Goal: Check status: Check status

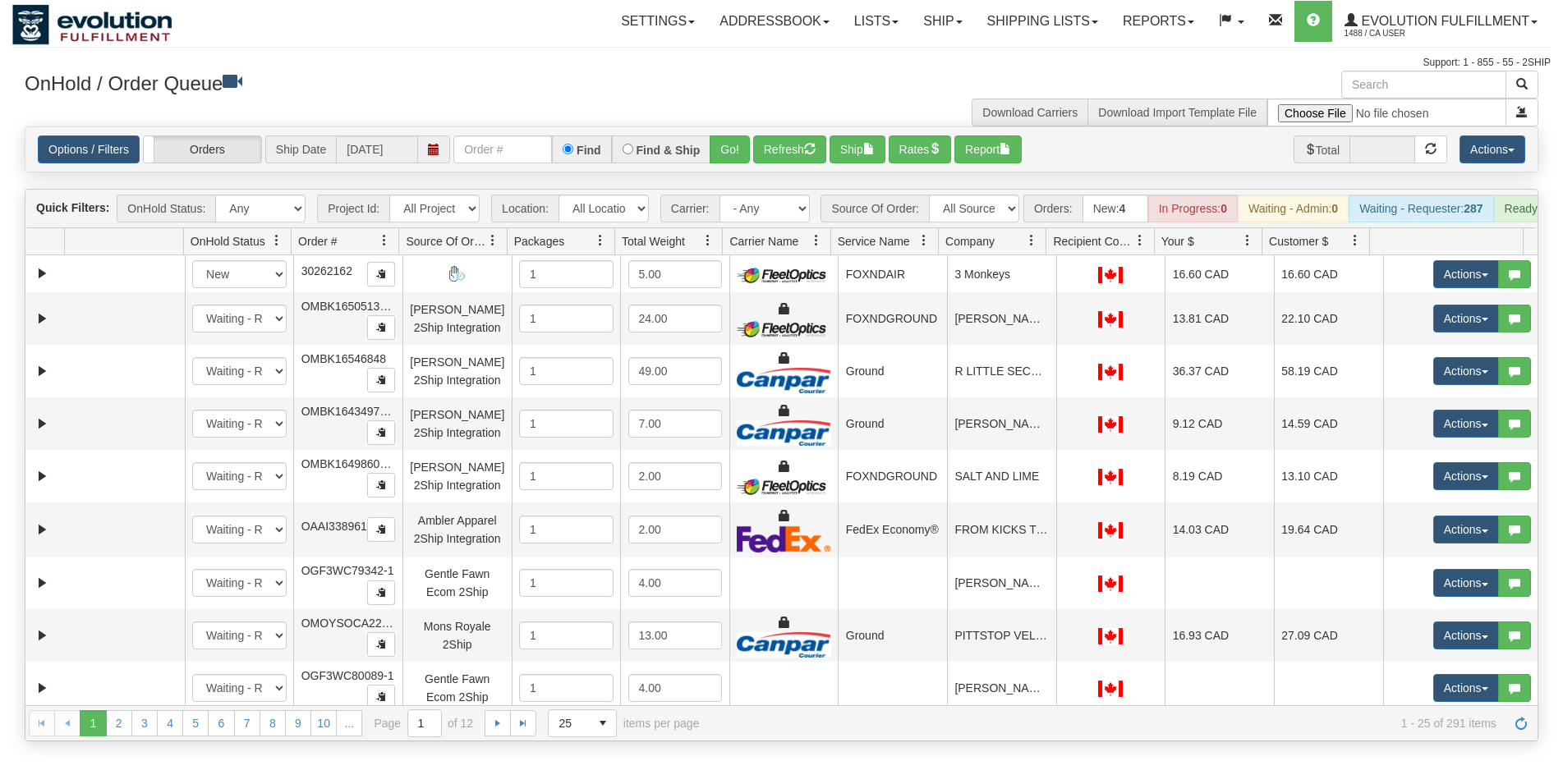
click at [509, 167] on div "Options / Filters Group Shipments Orders Ship Date 10/10/2025 Find Find & Ship …" at bounding box center [782, 149] width 1512 height 44
click at [509, 157] on input "text" at bounding box center [502, 150] width 98 height 28
type input "27131"
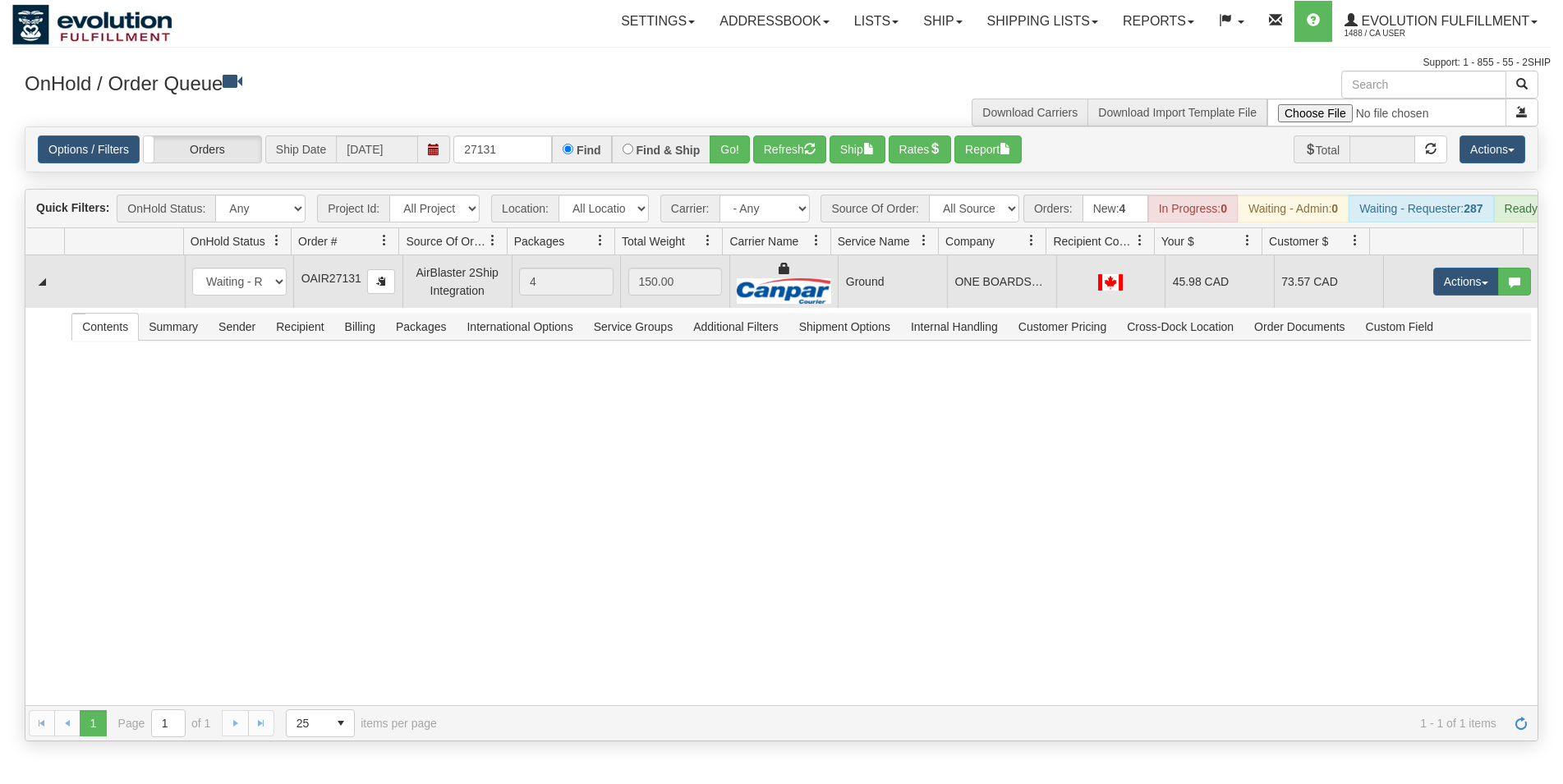
click at [1056, 286] on td at bounding box center [1110, 281] width 109 height 52
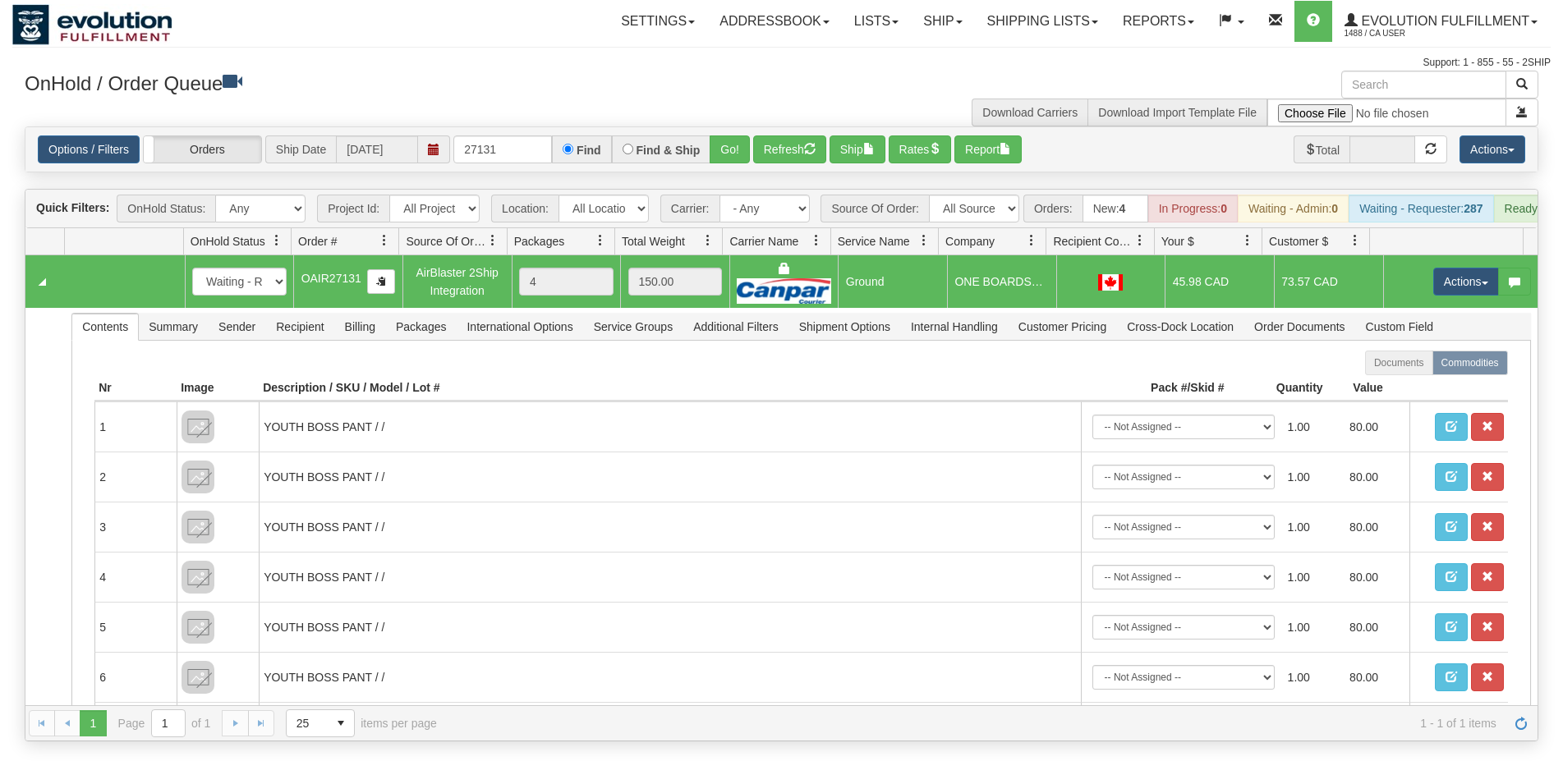
click at [1056, 286] on td at bounding box center [1110, 281] width 109 height 52
click at [870, 151] on button "Ship" at bounding box center [857, 150] width 56 height 28
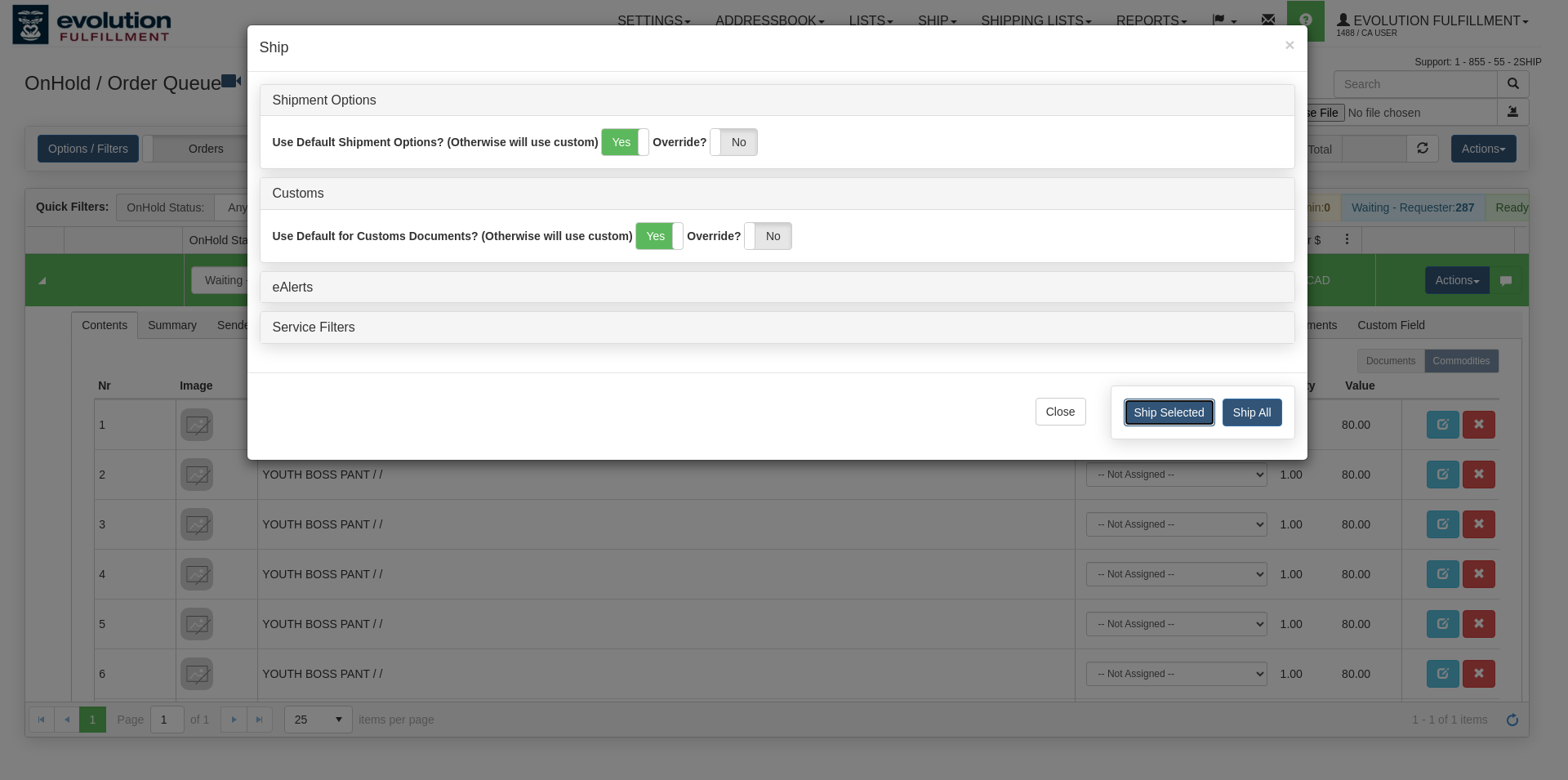
click at [1135, 413] on button "Ship Selected" at bounding box center [1170, 413] width 92 height 28
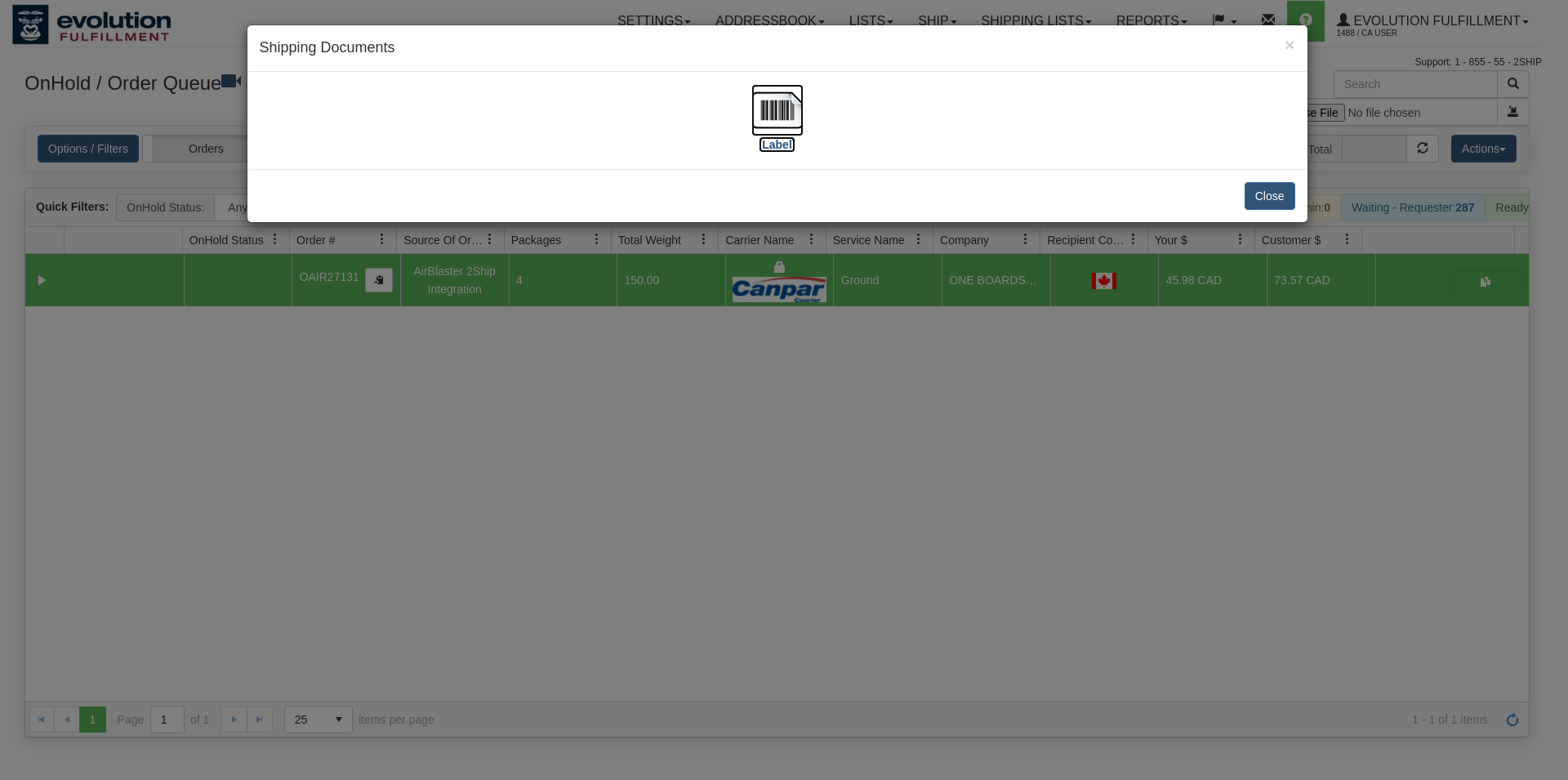
click at [774, 121] on img at bounding box center [777, 110] width 52 height 52
click at [1252, 196] on button "Close" at bounding box center [1270, 196] width 50 height 28
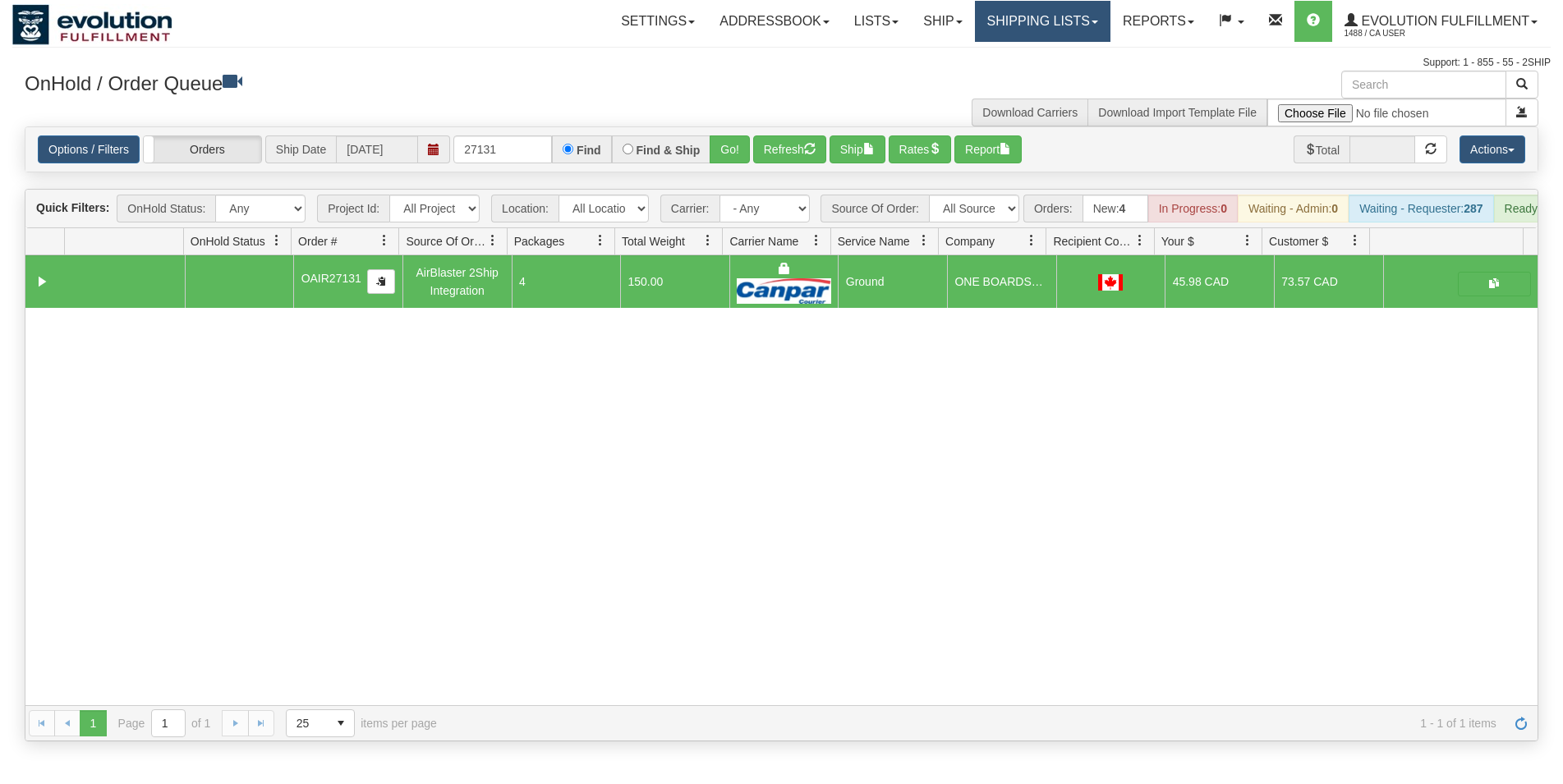
click at [1069, 24] on link "Shipping lists" at bounding box center [1043, 21] width 136 height 41
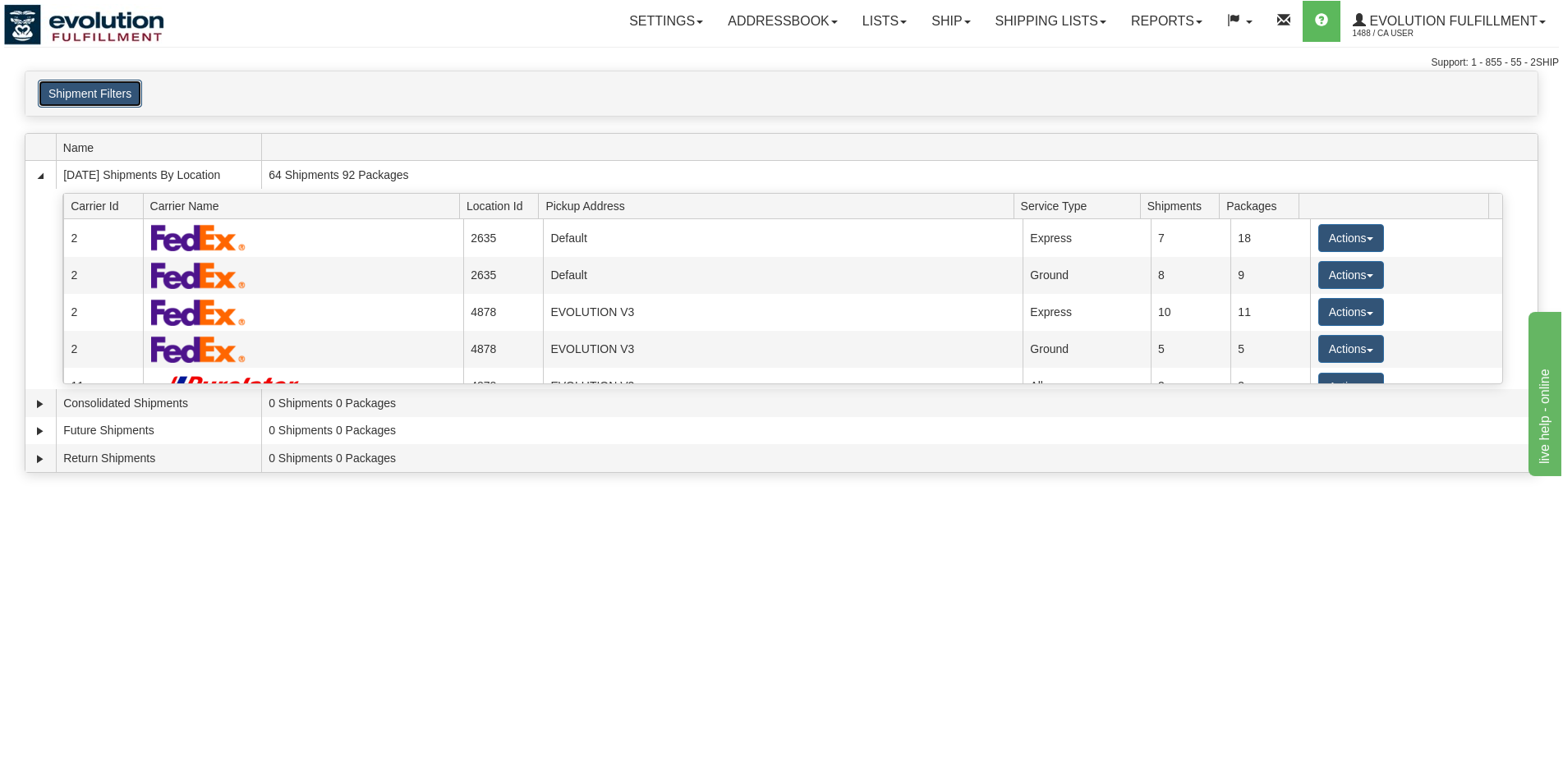
click at [128, 84] on button "Shipment Filters" at bounding box center [90, 93] width 105 height 28
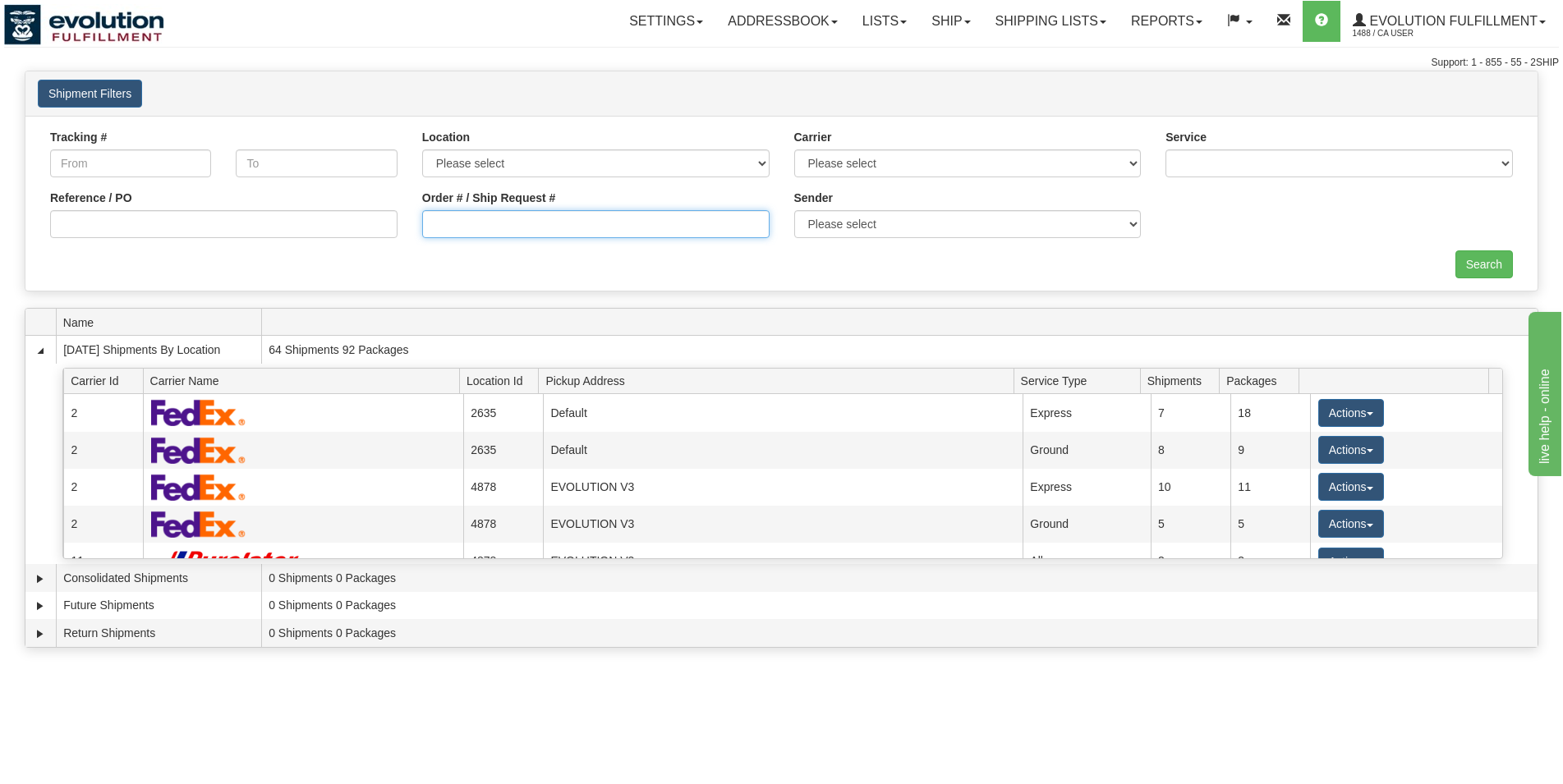
click at [473, 223] on input "Order # / Ship Request #" at bounding box center [596, 224] width 348 height 28
type input "613708679"
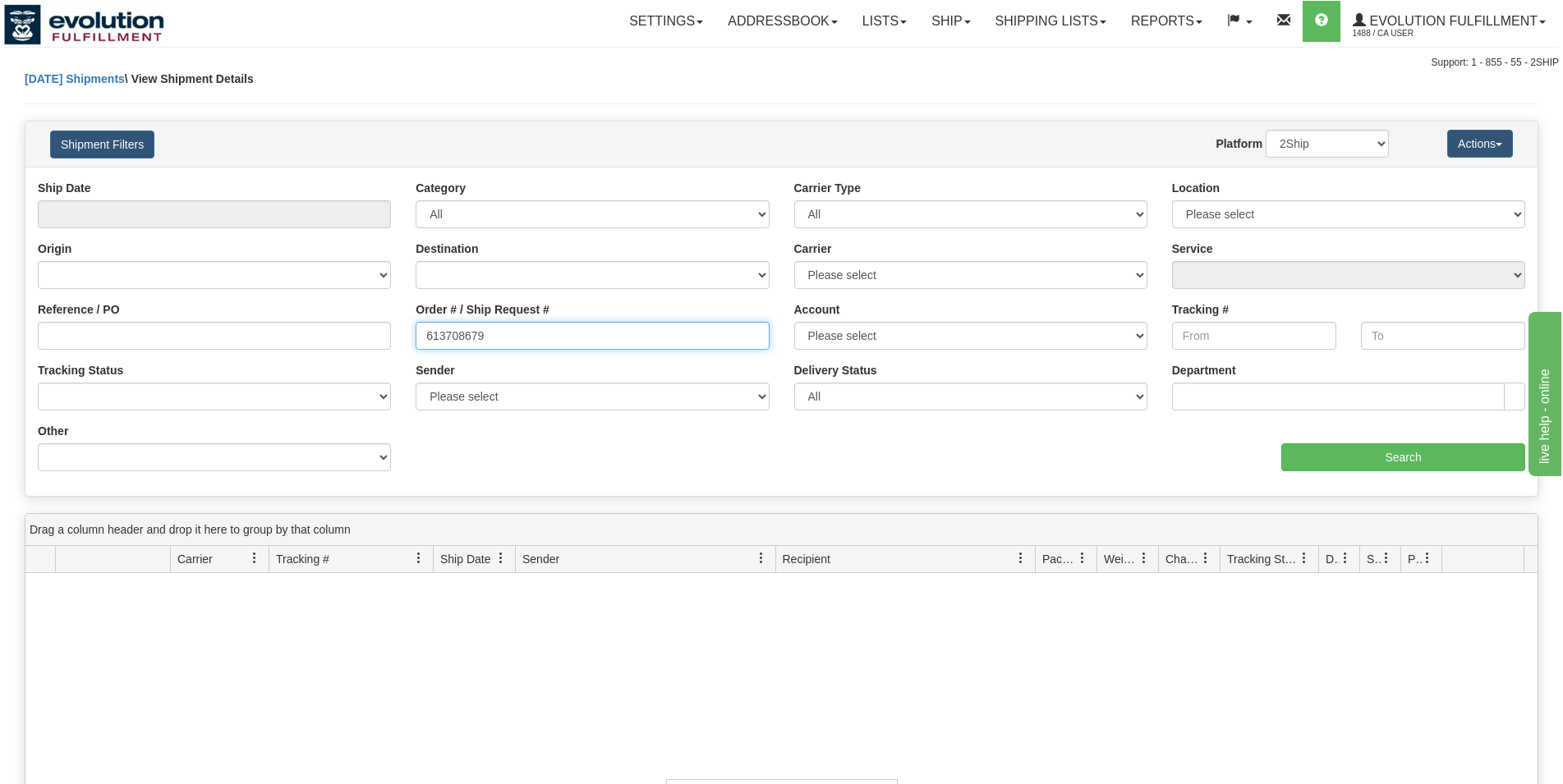
drag, startPoint x: 534, startPoint y: 343, endPoint x: 353, endPoint y: 352, distance: 181.2
click at [416, 350] on input "613708679" at bounding box center [592, 336] width 353 height 28
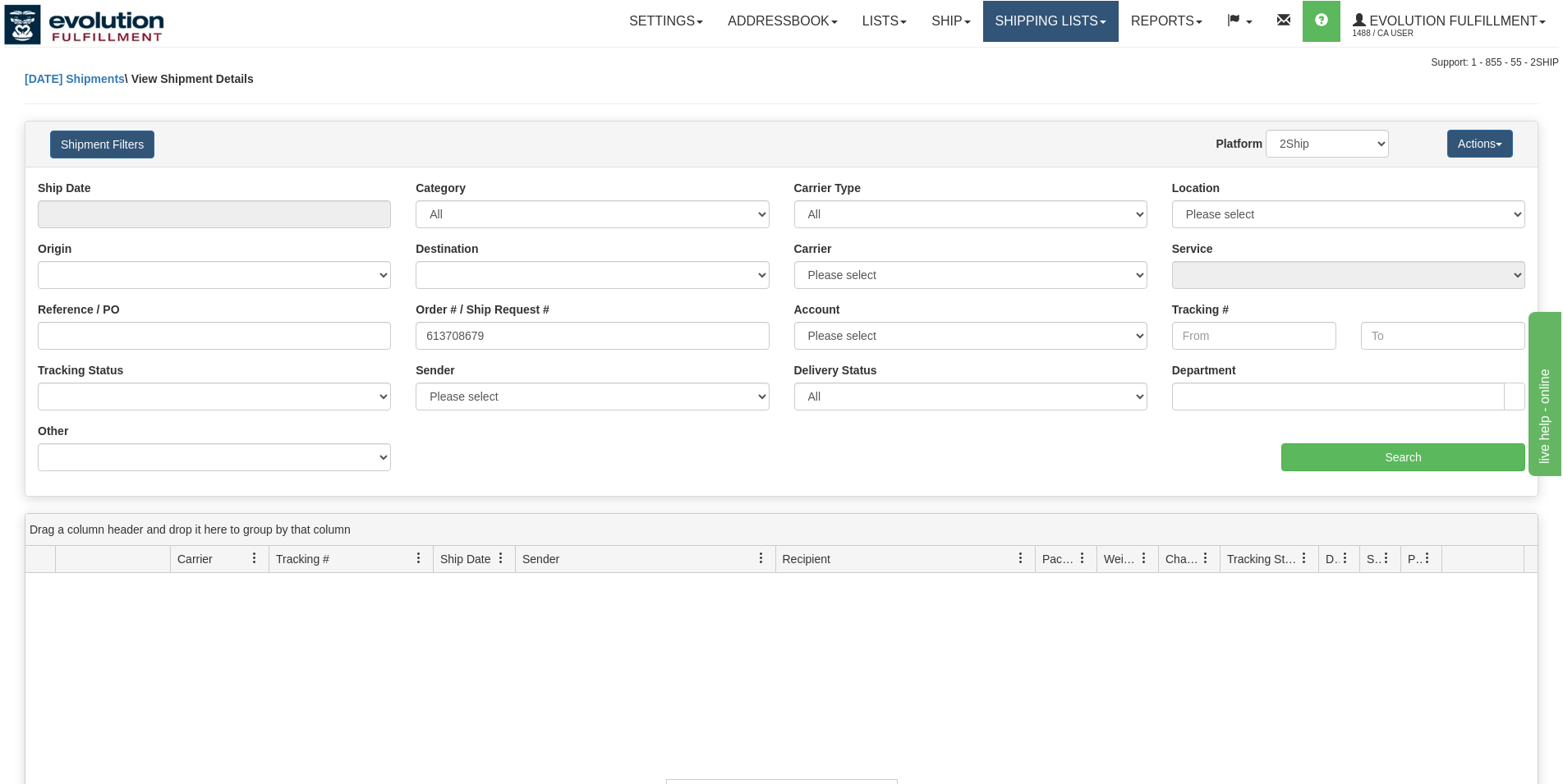
click at [995, 30] on link "Shipping lists" at bounding box center [1051, 21] width 136 height 41
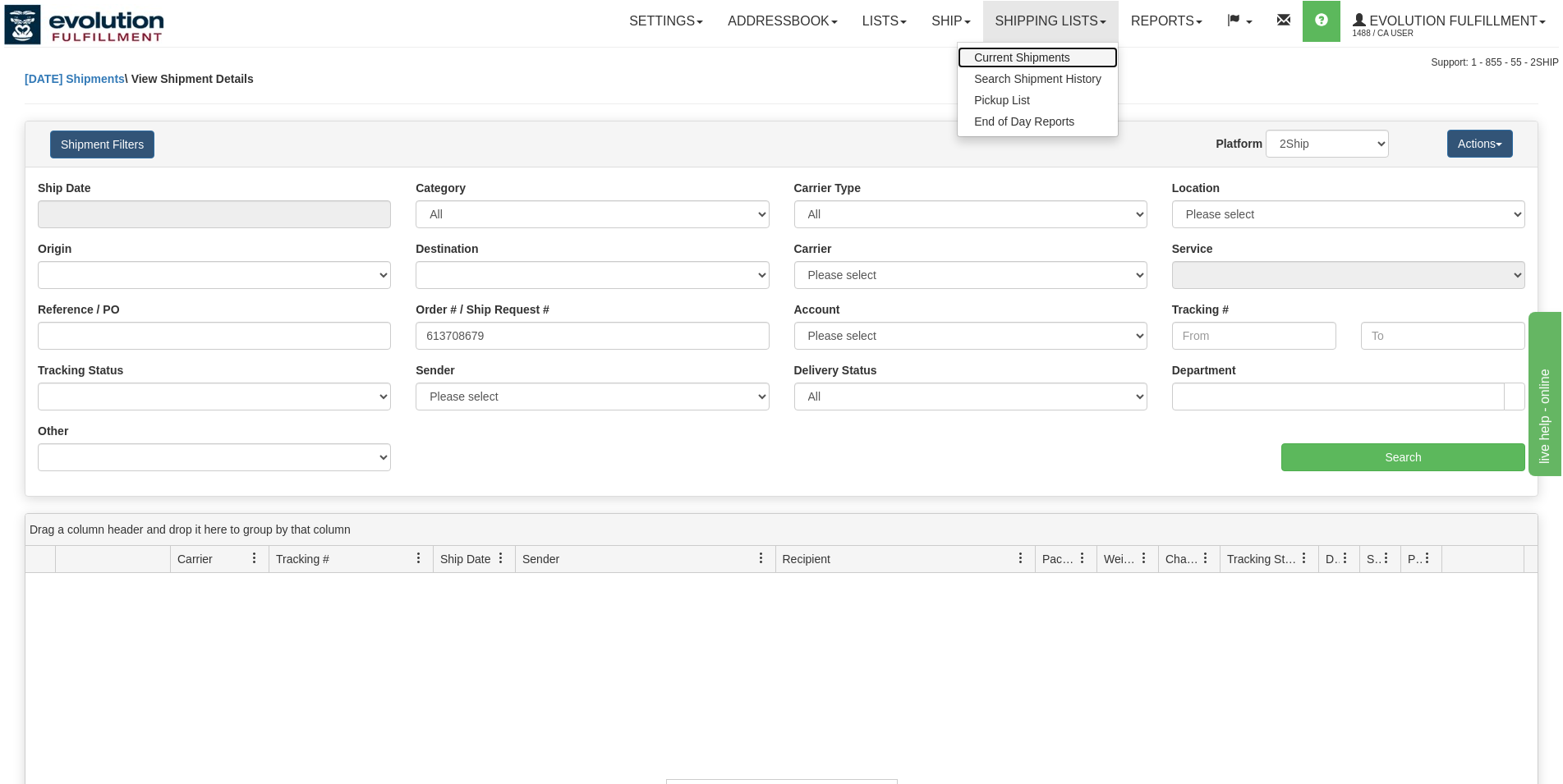
click at [1016, 56] on span "Current Shipments" at bounding box center [1022, 57] width 96 height 13
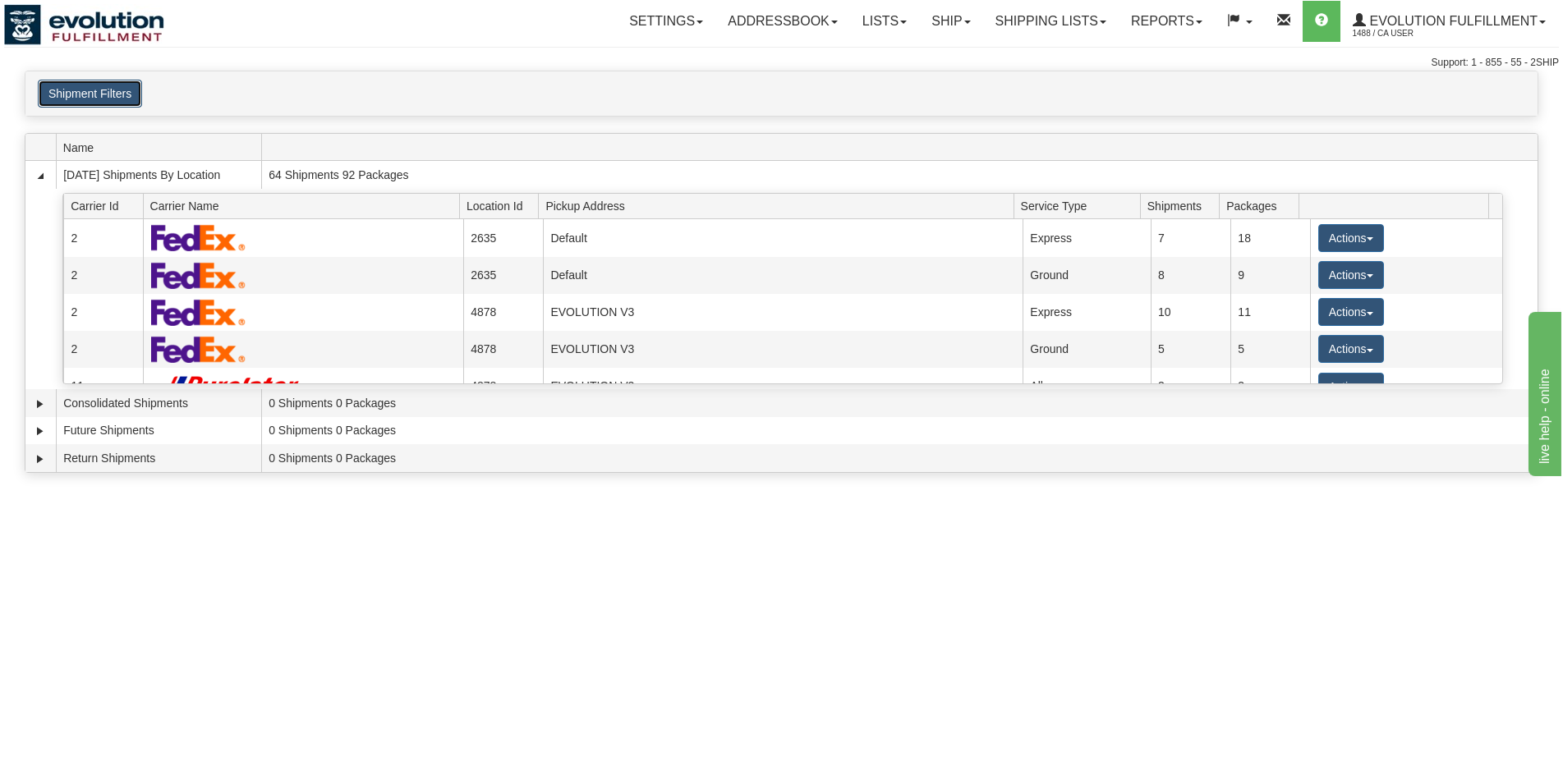
click at [127, 91] on button "Shipment Filters" at bounding box center [90, 93] width 105 height 28
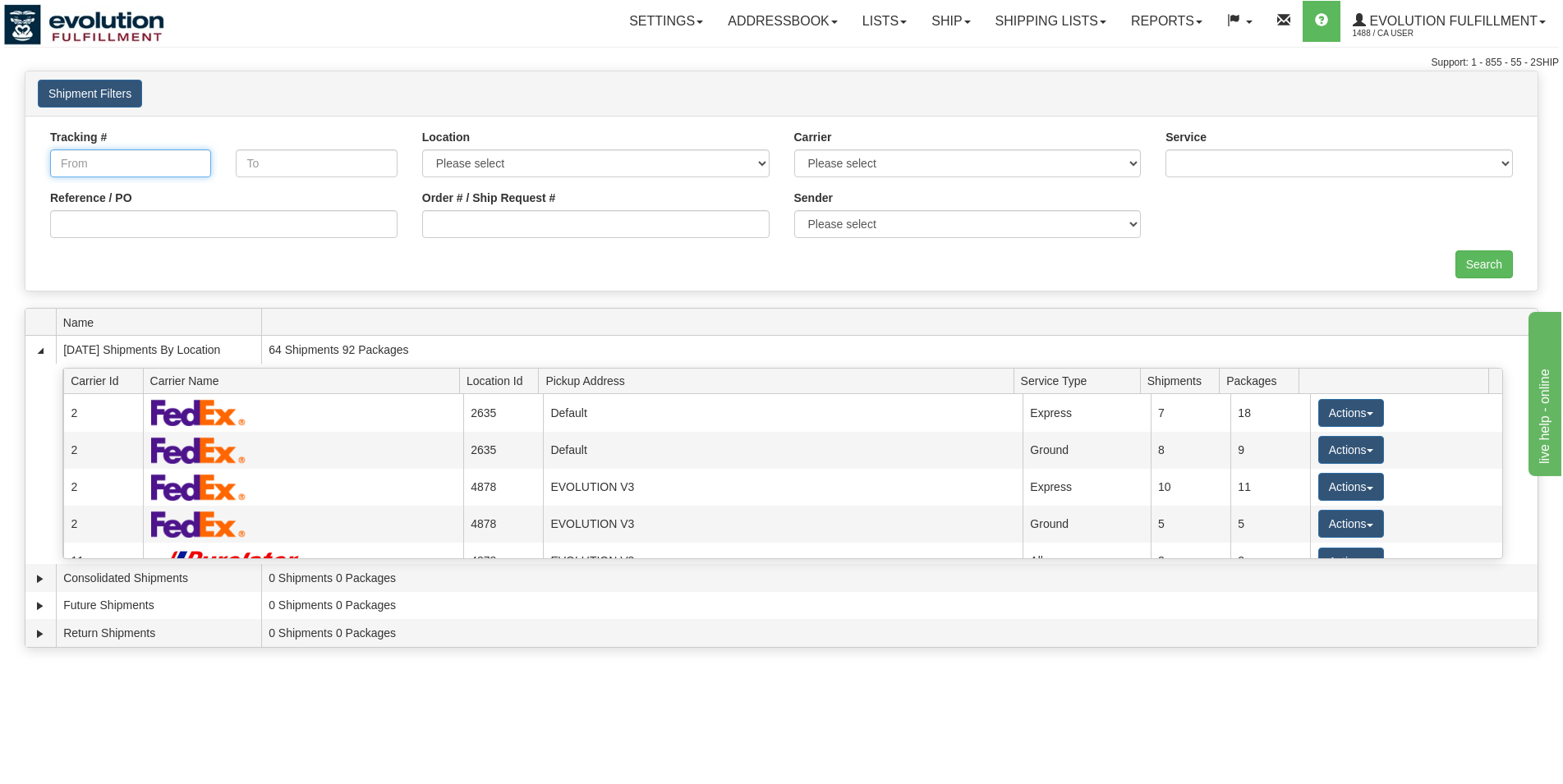
click at [147, 174] on input "Tracking #" at bounding box center [131, 164] width 161 height 28
click at [1072, 30] on link "Shipping lists" at bounding box center [1051, 21] width 136 height 41
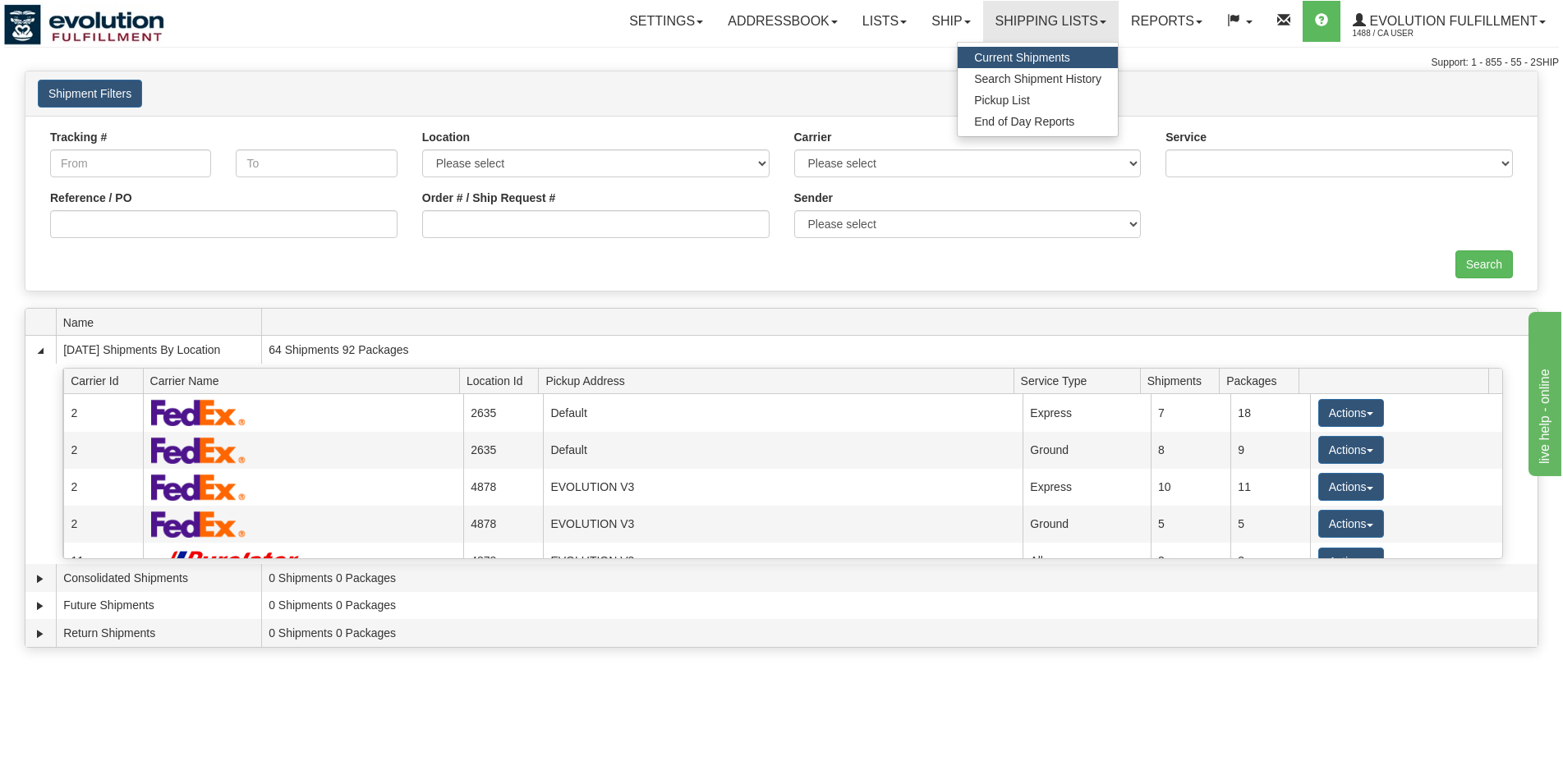
click at [1026, 58] on span "Current Shipments" at bounding box center [1022, 57] width 96 height 13
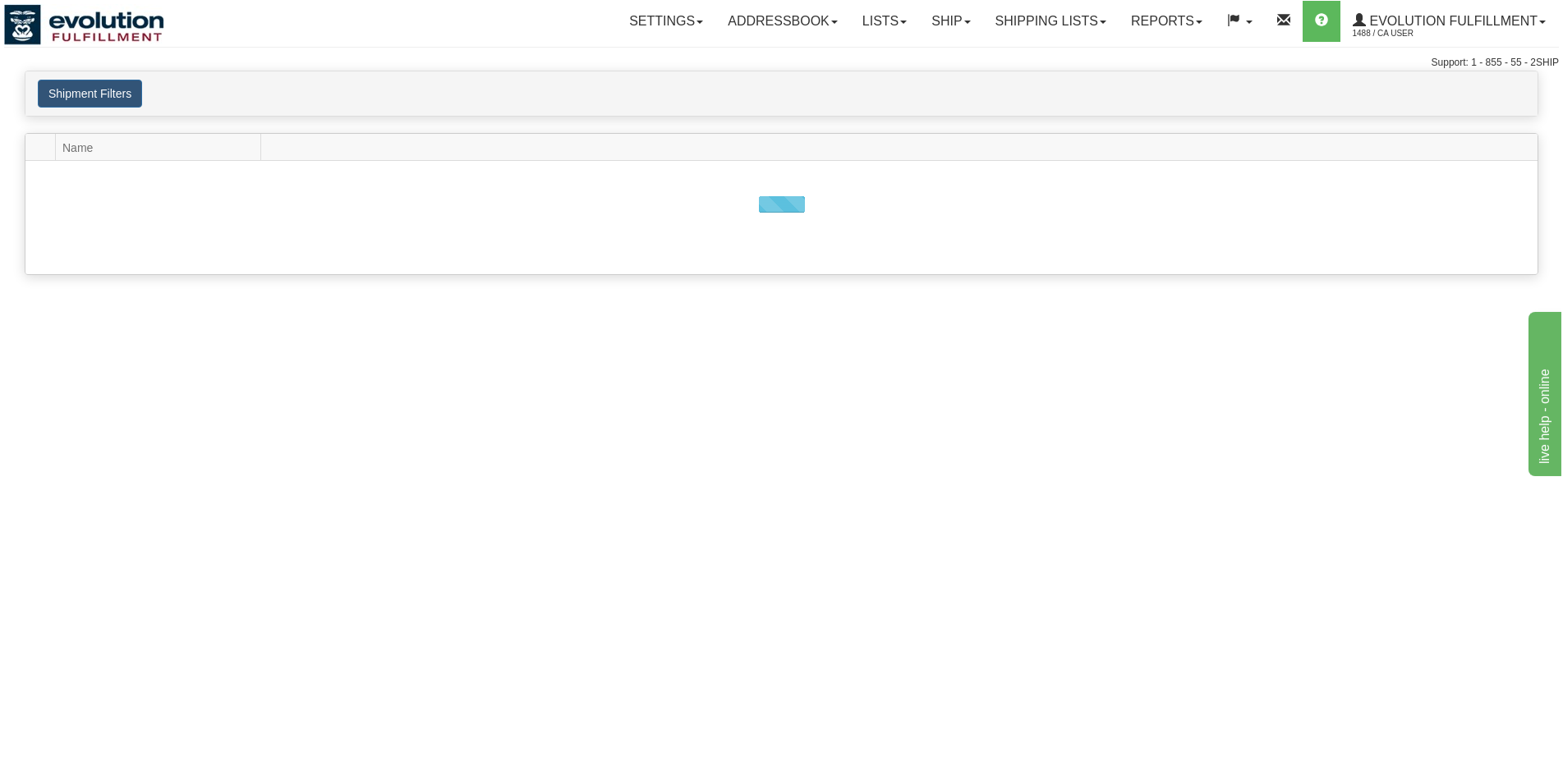
click at [81, 93] on button "Shipment Filters" at bounding box center [90, 93] width 105 height 28
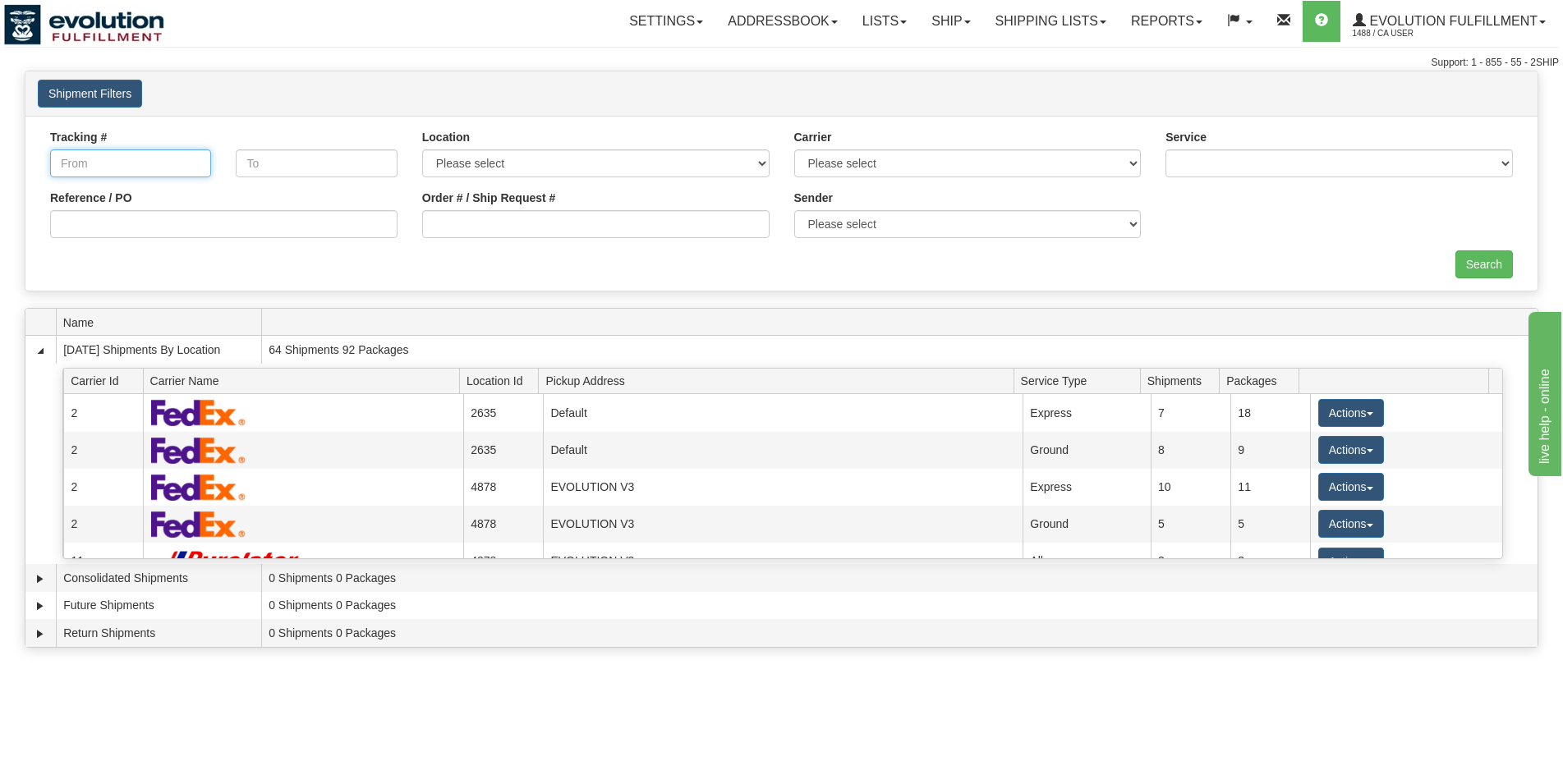
click at [93, 166] on input "Tracking #" at bounding box center [131, 164] width 161 height 28
click at [423, 150] on select "Please select Default Evolution US EVOLUTION V3 Fedex IDD Location" at bounding box center [596, 164] width 348 height 28
click at [530, 161] on select "Please select Default Evolution US EVOLUTION V3 Fedex IDD Location" at bounding box center [596, 164] width 348 height 28
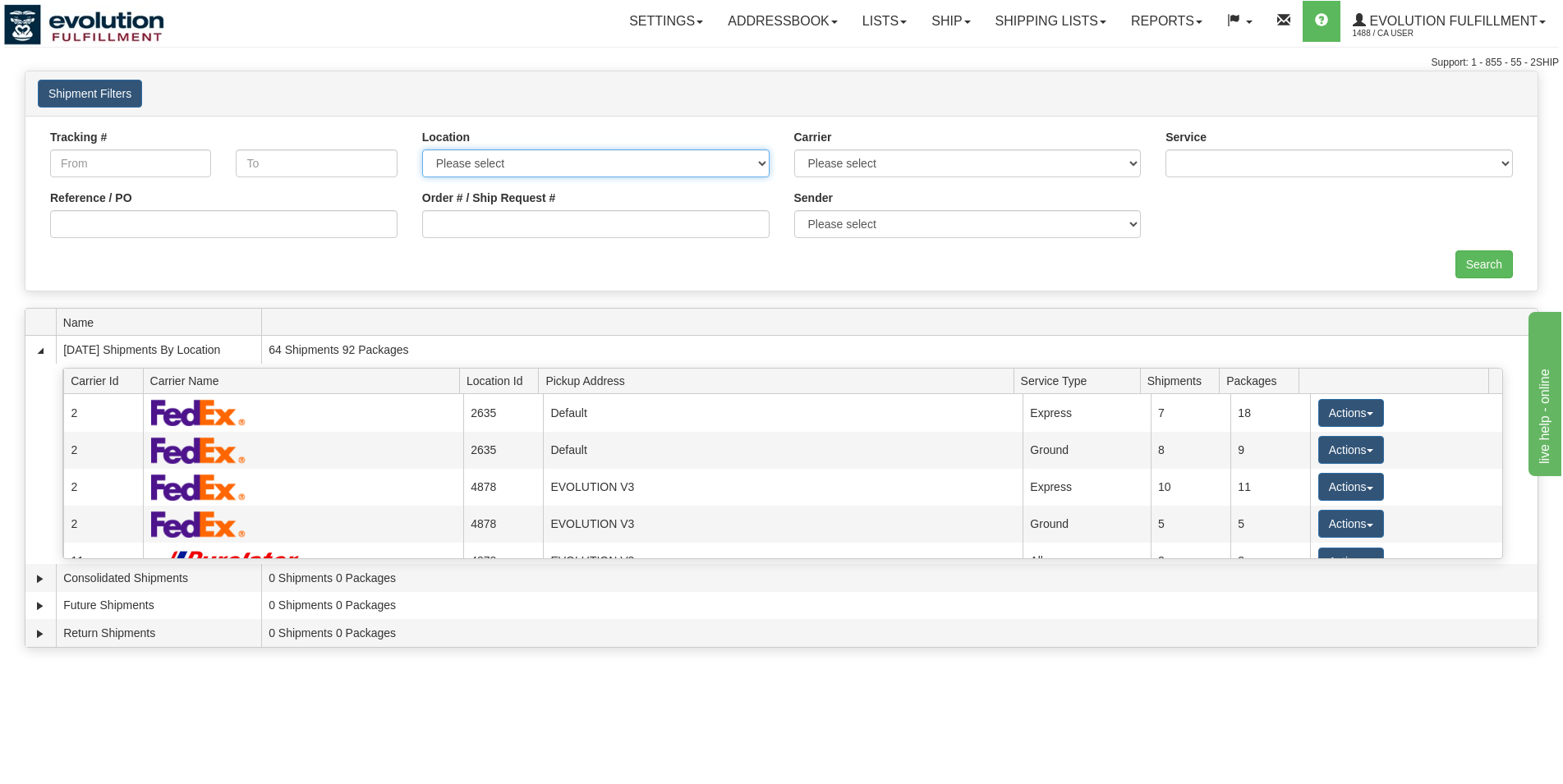
click at [423, 150] on select "Please select Default Evolution US EVOLUTION V3 Fedex IDD Location" at bounding box center [596, 164] width 348 height 28
select select "4878"
click option "EVOLUTION V3" at bounding box center [0, 0] width 0 height 0
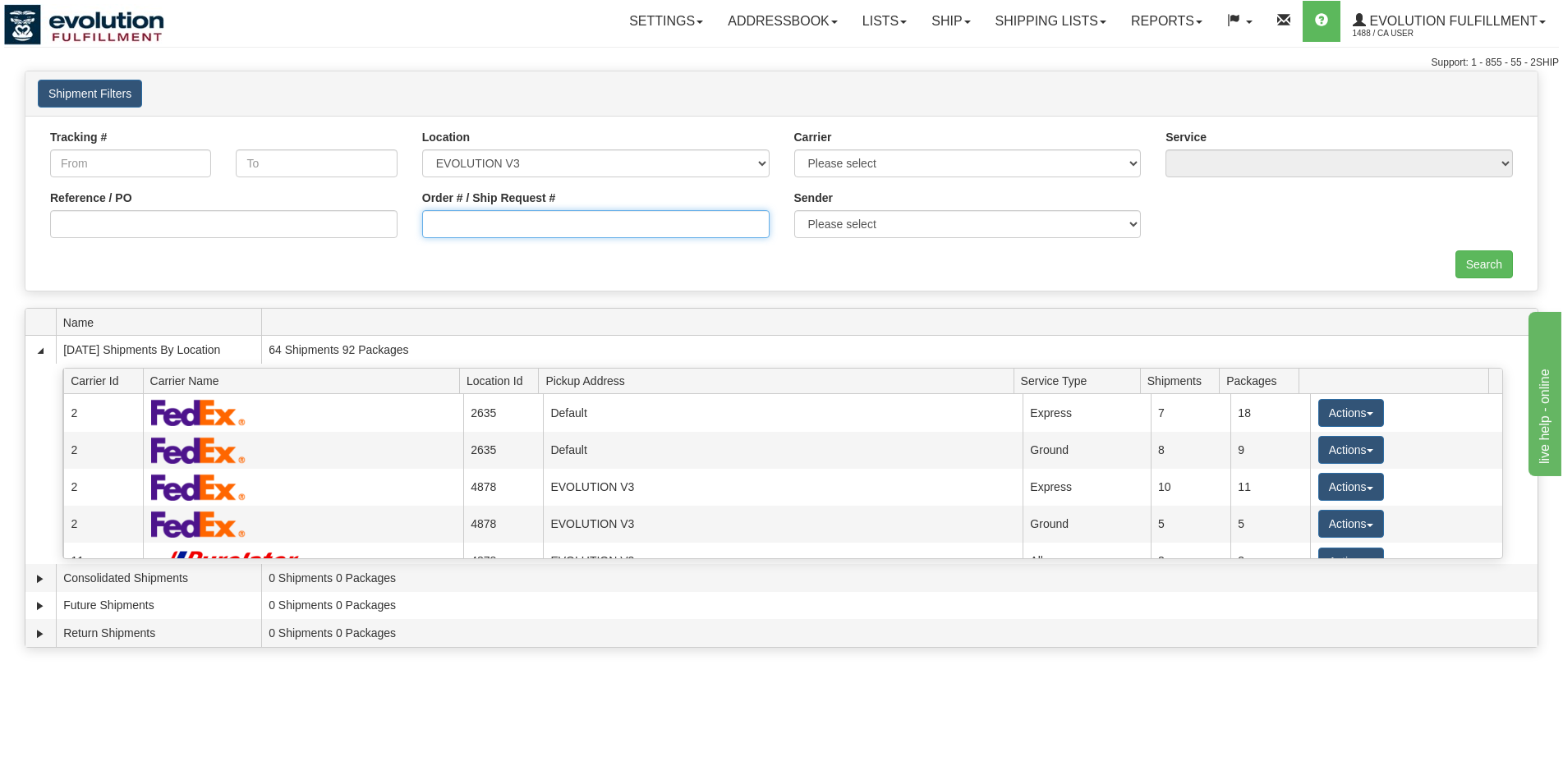
click at [517, 219] on input "Order # / Ship Request #" at bounding box center [596, 224] width 348 height 28
type input "613780679"
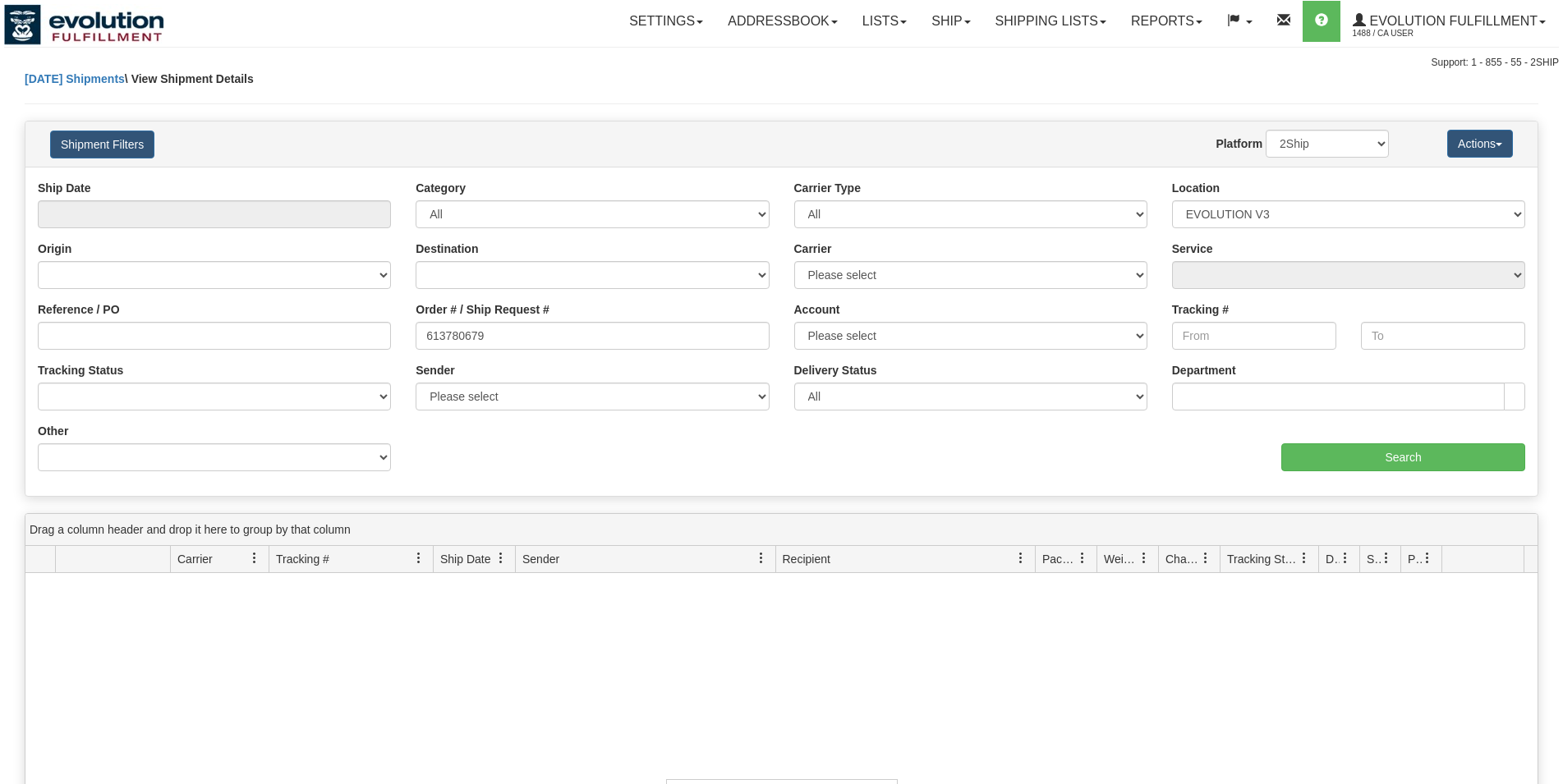
select select "4878"
